Goal: Transaction & Acquisition: Purchase product/service

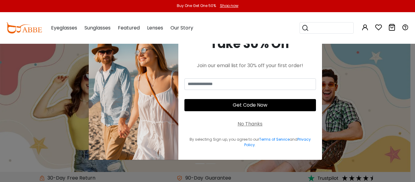
click at [258, 123] on div "No Thanks" at bounding box center [250, 123] width 25 height 7
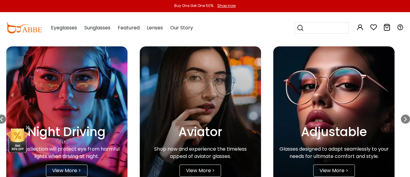
scroll to position [908, 0]
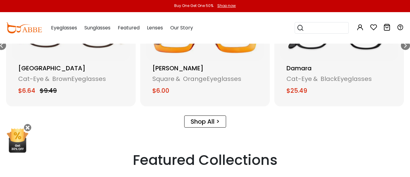
drag, startPoint x: 413, startPoint y: 29, endPoint x: 399, endPoint y: 91, distance: 63.5
click at [399, 91] on html "Eyeglasses Thanks for your subscription Please use coupon code " NEWCOMER " to …" at bounding box center [205, 66] width 410 height 1949
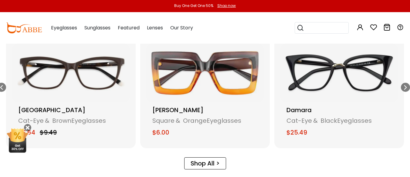
scroll to position [817, 0]
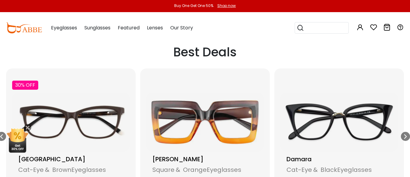
click at [362, 105] on img "8 / 15" at bounding box center [340, 122] width 118 height 59
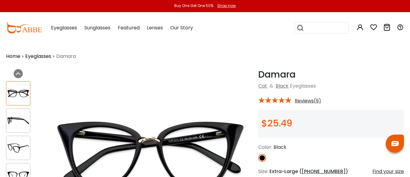
scroll to position [122, 0]
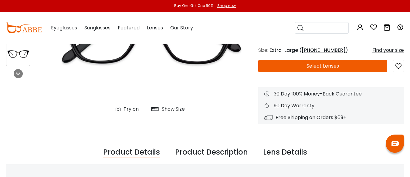
click at [297, 70] on button "Select Lenses" at bounding box center [323, 66] width 129 height 12
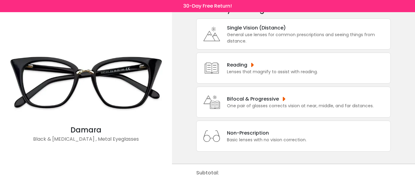
click at [265, 127] on div "Non-Prescription Basic lenses with no vision correction." at bounding box center [293, 136] width 194 height 31
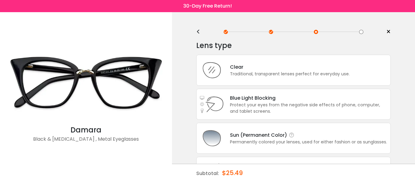
click at [246, 138] on div "Sun (Permanent Color)" at bounding box center [308, 135] width 157 height 8
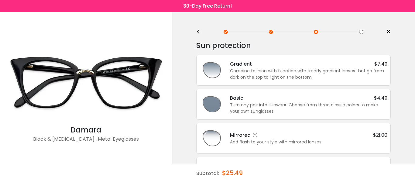
click at [248, 129] on div "Mirrored $21.00 Add flash to your style with mirrored lenses." at bounding box center [294, 138] width 188 height 24
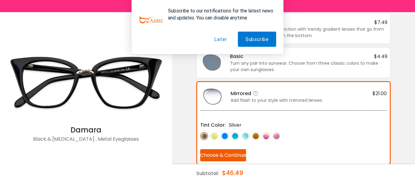
scroll to position [42, 0]
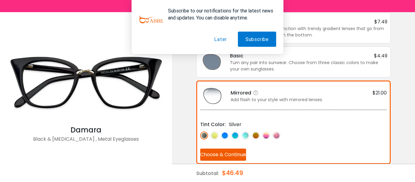
click at [236, 152] on button "Choose & Continue" at bounding box center [223, 155] width 46 height 12
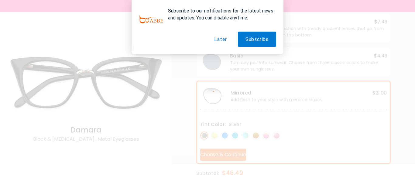
click at [218, 42] on button "Later" at bounding box center [221, 39] width 28 height 15
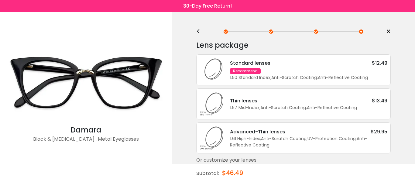
scroll to position [0, 0]
click at [243, 80] on div "1.50 Standard Index ; Anti-Scratch Coating ; Anti-Reflective Coating ;" at bounding box center [308, 78] width 157 height 6
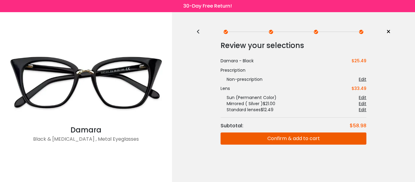
click at [264, 136] on button "Confirm & add to cart" at bounding box center [294, 138] width 146 height 12
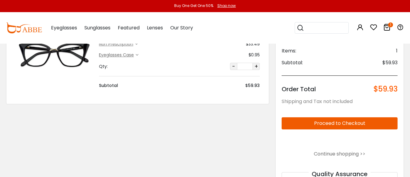
scroll to position [91, 0]
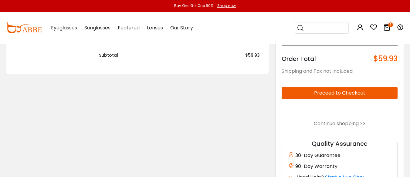
click at [315, 95] on button "Proceed to Checkout" at bounding box center [340, 93] width 116 height 12
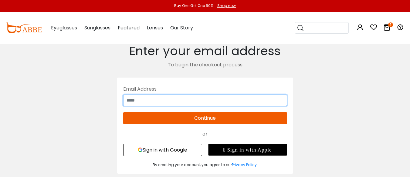
click at [137, 99] on input "text" at bounding box center [205, 101] width 164 height 12
click at [143, 103] on input "text" at bounding box center [205, 101] width 164 height 12
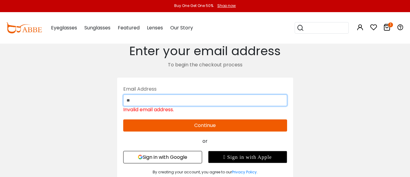
paste input "*"
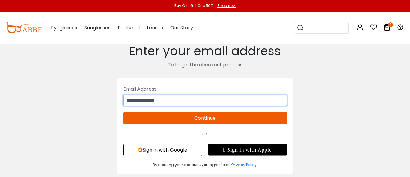
type input "**********"
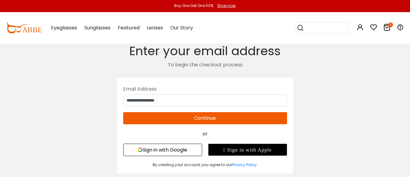
click at [227, 117] on button "Continue" at bounding box center [205, 118] width 164 height 12
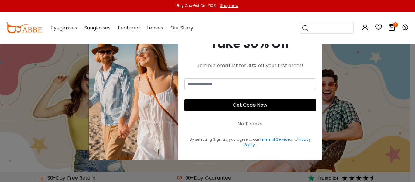
click at [260, 125] on div "No Thanks" at bounding box center [250, 123] width 25 height 7
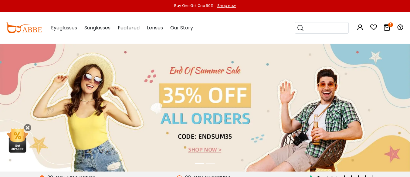
click at [389, 27] on icon "1" at bounding box center [391, 24] width 5 height 5
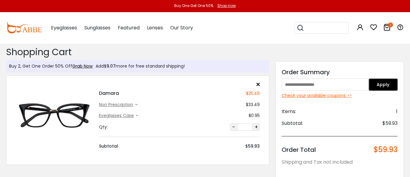
paste input "*"
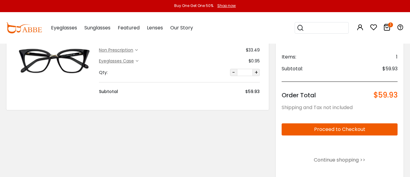
scroll to position [122, 0]
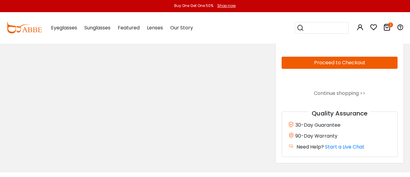
type input "*"
click at [328, 67] on button "Proceed to Checkout" at bounding box center [340, 63] width 116 height 12
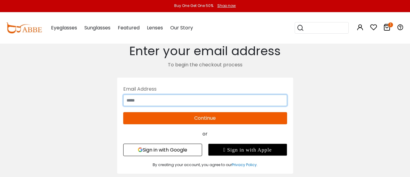
click at [184, 102] on input "text" at bounding box center [205, 101] width 164 height 12
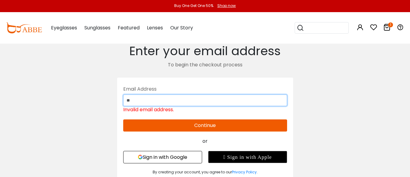
paste input "*"
click at [184, 102] on input "**********" at bounding box center [205, 101] width 164 height 12
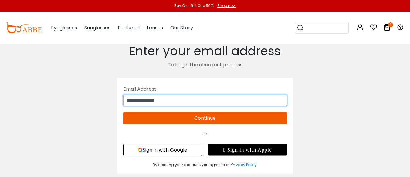
type input "**********"
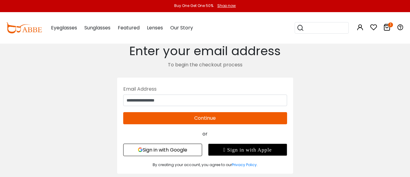
click at [184, 115] on button "Continue" at bounding box center [205, 118] width 164 height 12
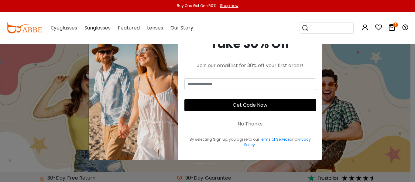
click at [261, 124] on div "No Thanks" at bounding box center [250, 123] width 25 height 7
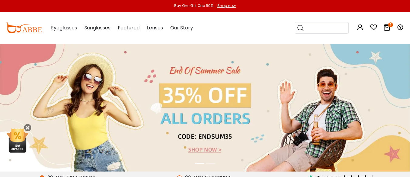
click at [386, 29] on icon at bounding box center [387, 27] width 7 height 7
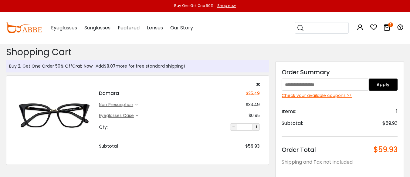
paste input "***"
type input "***"
click at [380, 89] on button "Apply" at bounding box center [383, 85] width 29 height 12
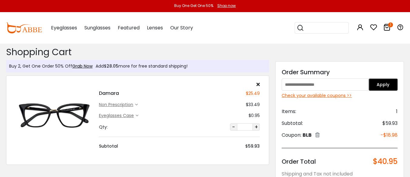
paste input "********"
type input "********"
click at [375, 83] on button "Apply" at bounding box center [383, 85] width 29 height 12
